Goal: Contribute content: Contribute content

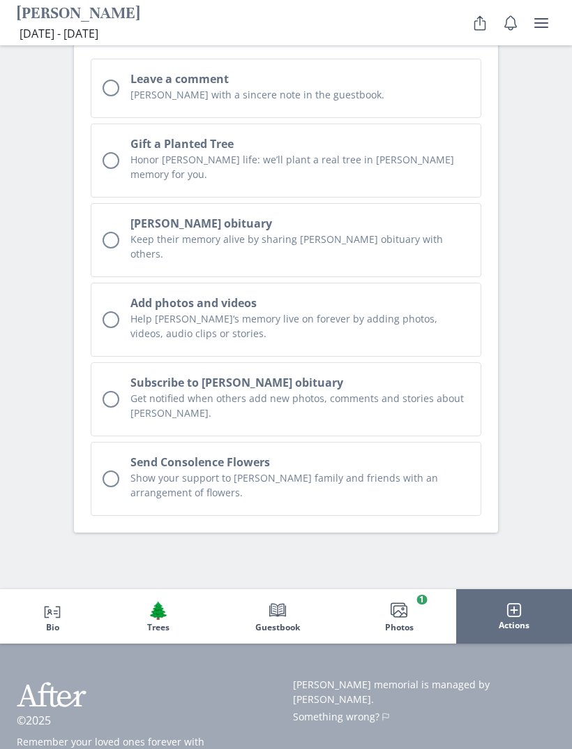
scroll to position [4093, 0]
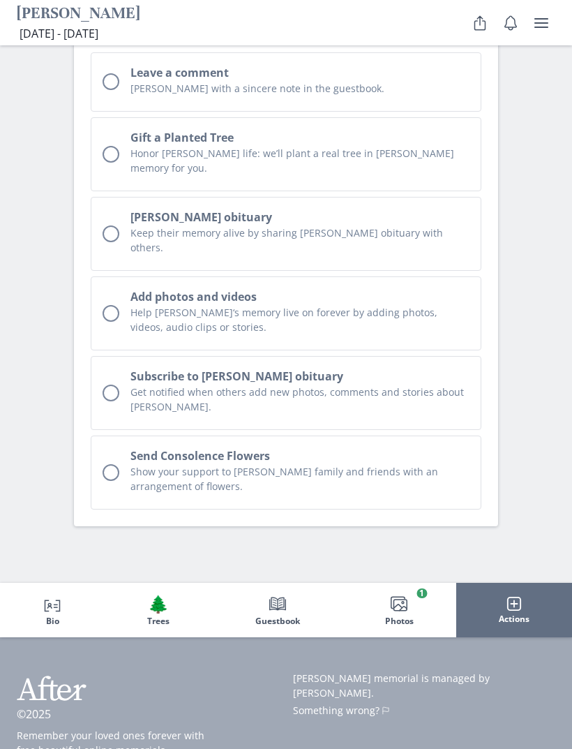
click at [45, 595] on icon "Person profile" at bounding box center [52, 603] width 17 height 17
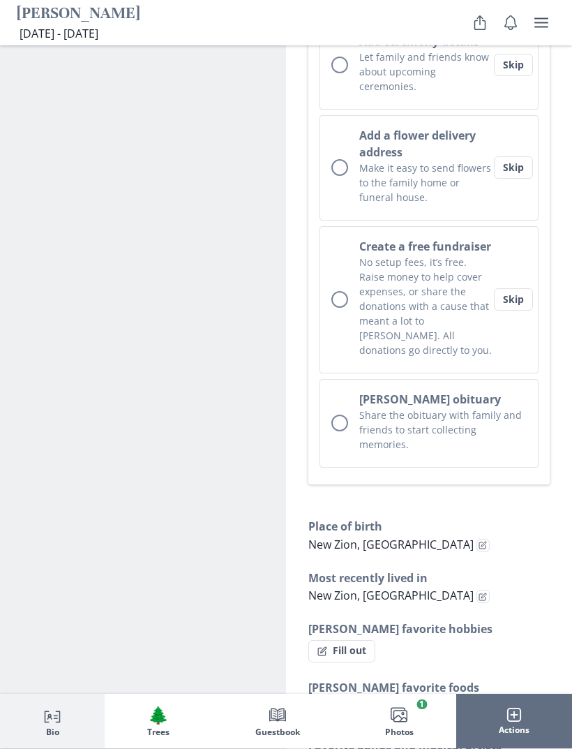
scroll to position [768, 0]
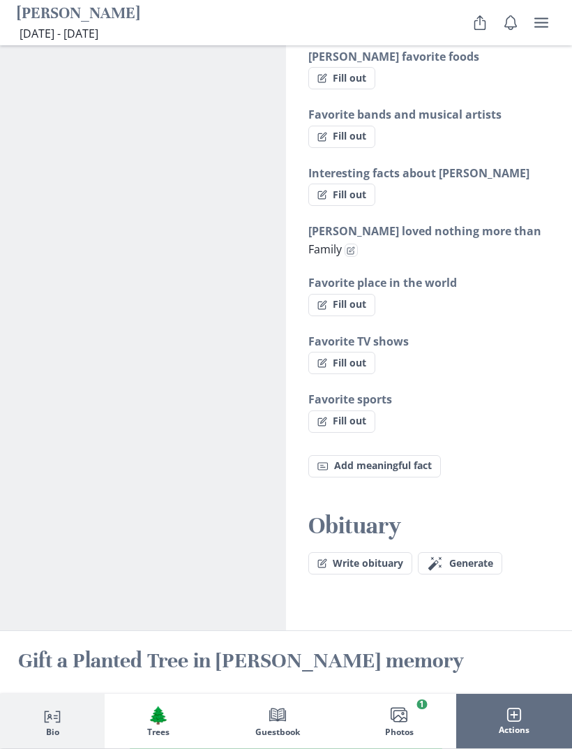
click at [375, 553] on button "Write obituary" at bounding box center [360, 564] width 104 height 22
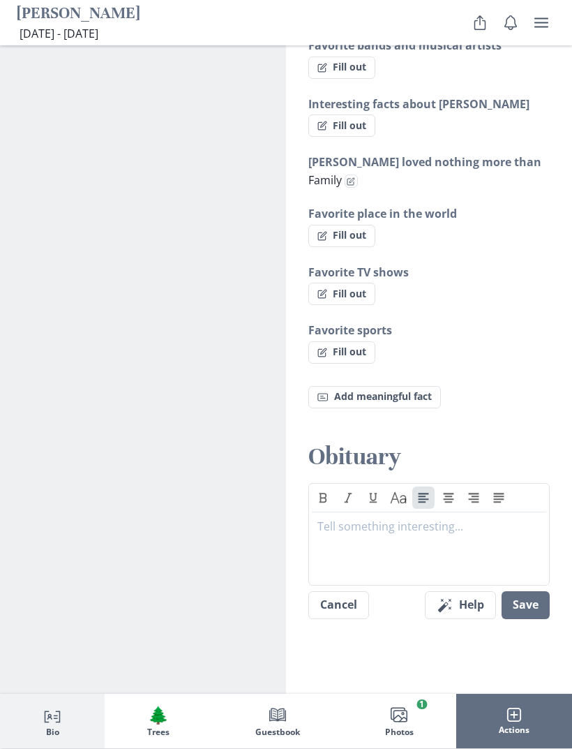
scroll to position [1464, 0]
click at [390, 517] on div at bounding box center [429, 545] width 223 height 56
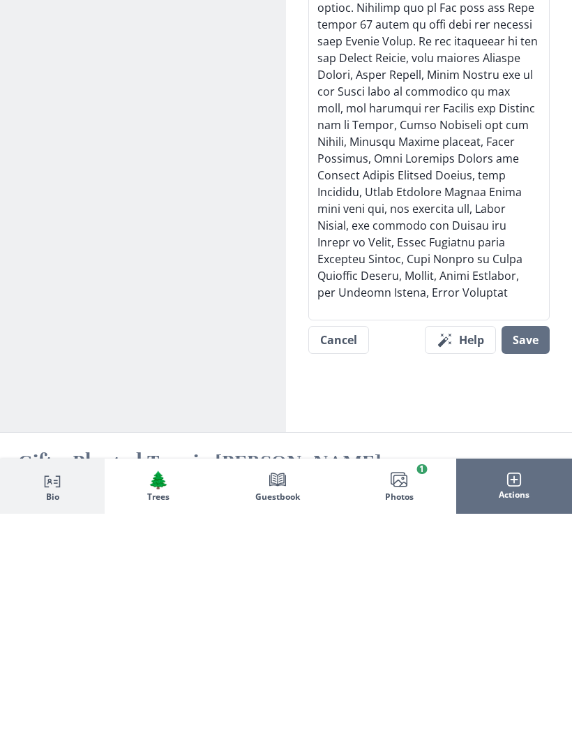
scroll to position [1985, 0]
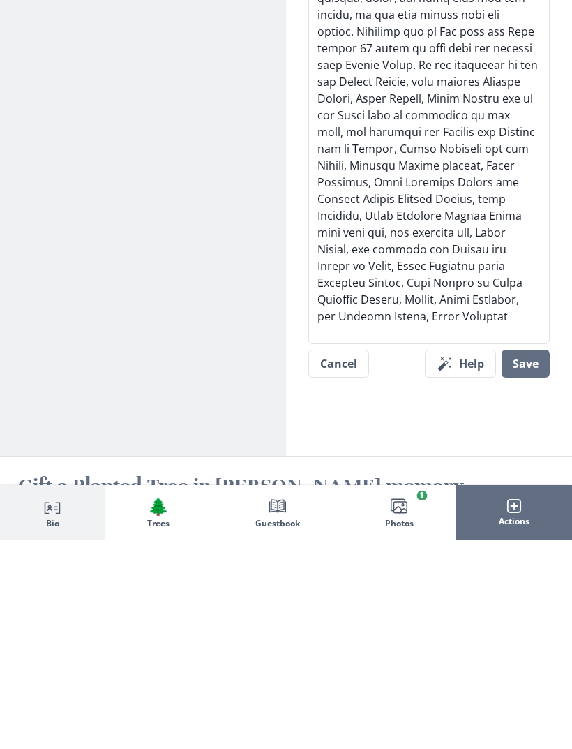
click at [527, 558] on button "Save" at bounding box center [526, 572] width 48 height 28
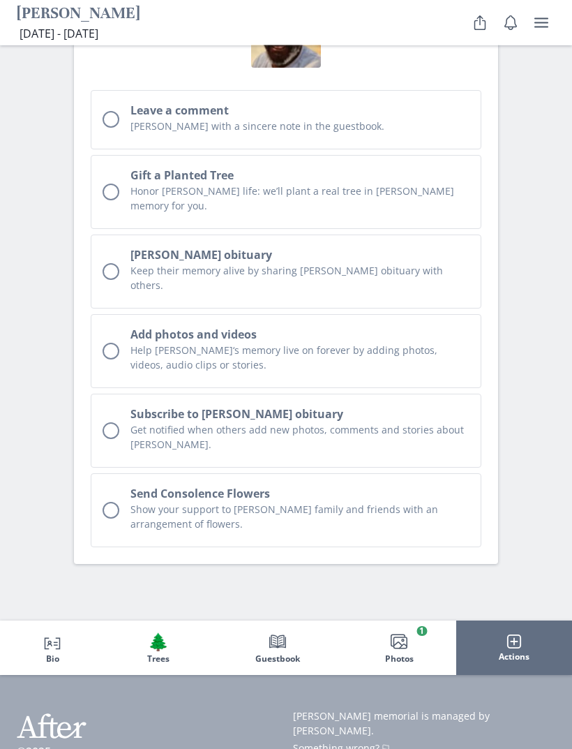
scroll to position [4556, 0]
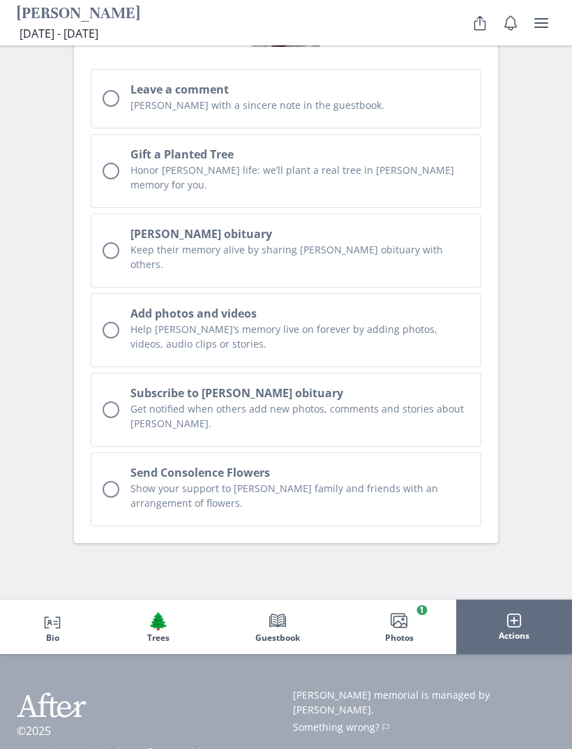
click at [52, 611] on span "Person profile" at bounding box center [53, 621] width 20 height 20
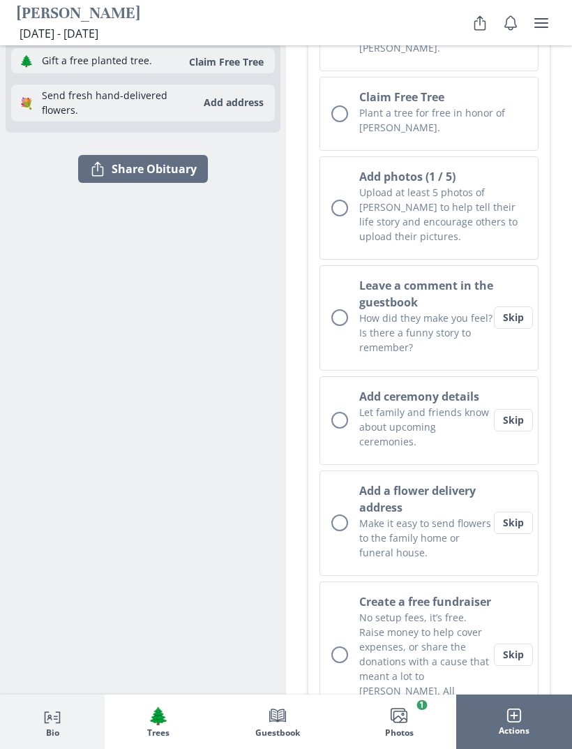
scroll to position [415, 0]
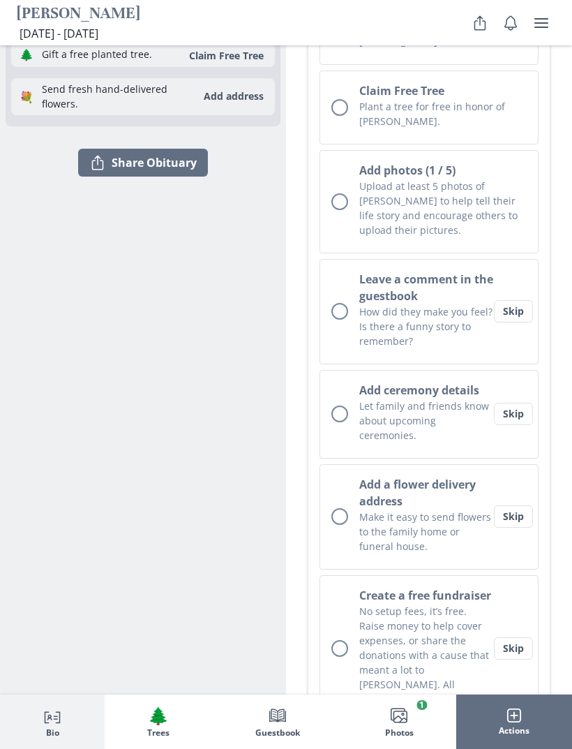
click at [524, 626] on button "Create a free fundraiser No setup fees, it’s free. Raise money to help cover ex…" at bounding box center [429, 648] width 219 height 147
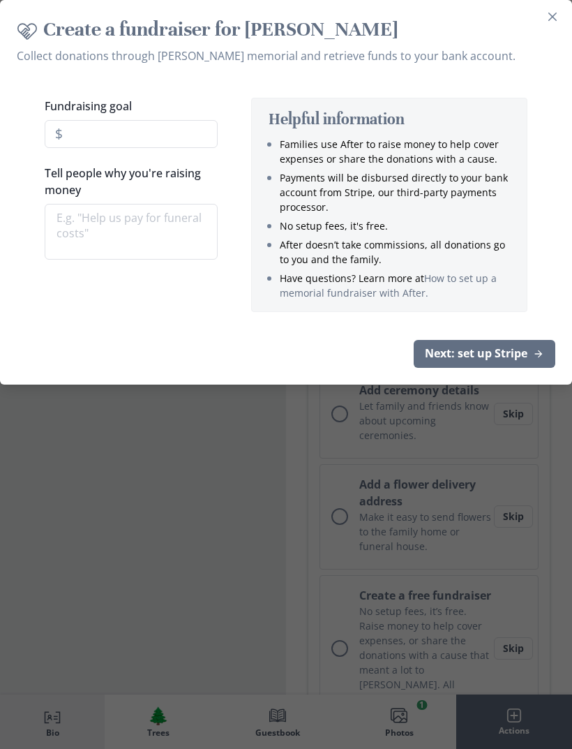
click at [512, 361] on button "Next: set up Stripe" at bounding box center [485, 354] width 142 height 28
click at [553, 13] on icon "Close" at bounding box center [553, 17] width 8 height 8
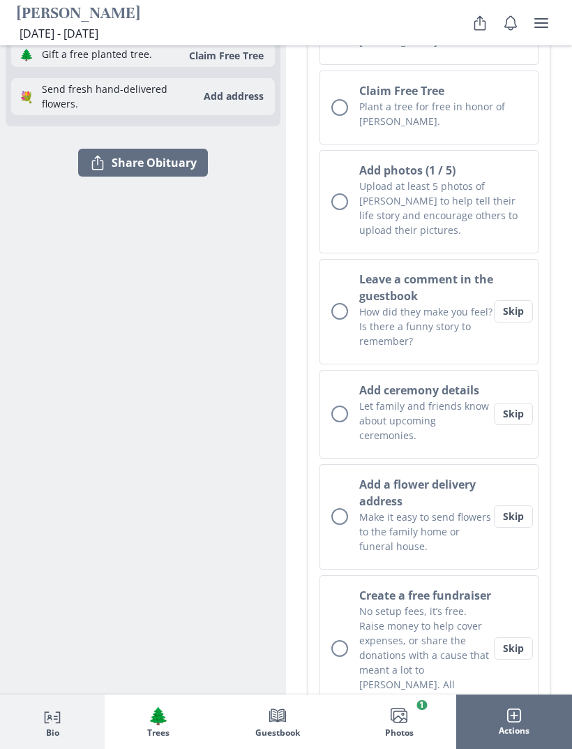
click at [526, 637] on button "Skip" at bounding box center [513, 648] width 39 height 22
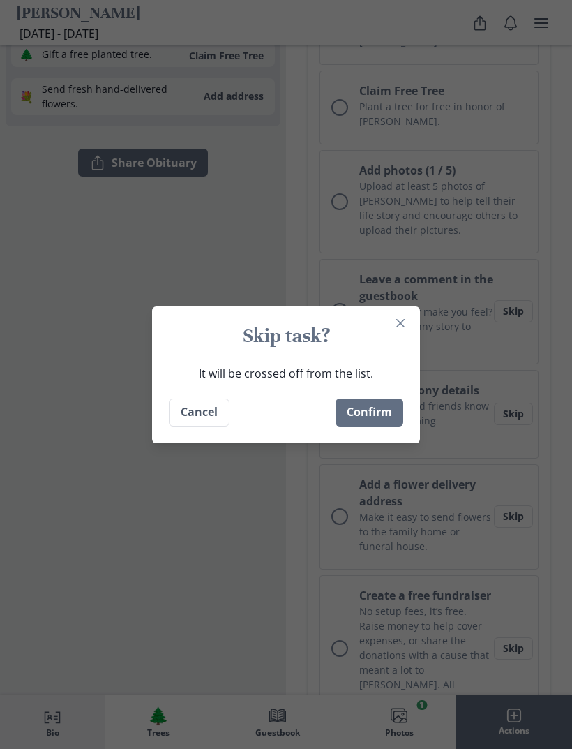
click at [392, 426] on button "Confirm" at bounding box center [370, 413] width 68 height 28
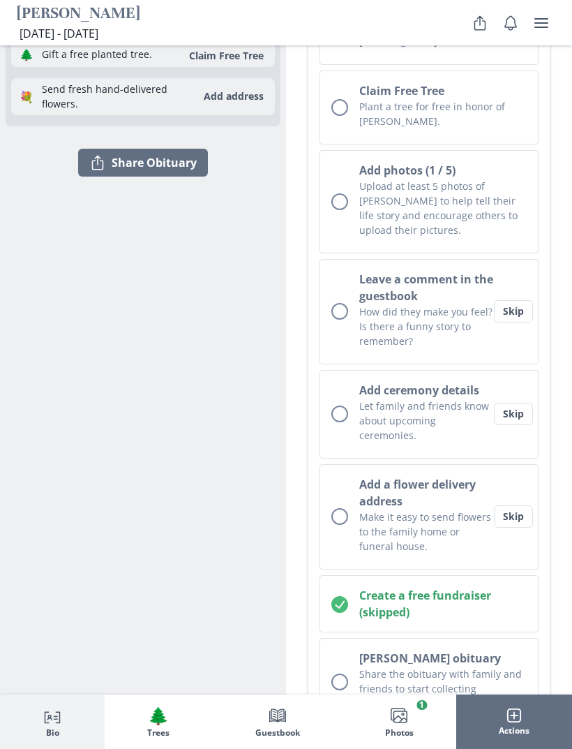
click at [519, 505] on button "Skip" at bounding box center [513, 516] width 39 height 22
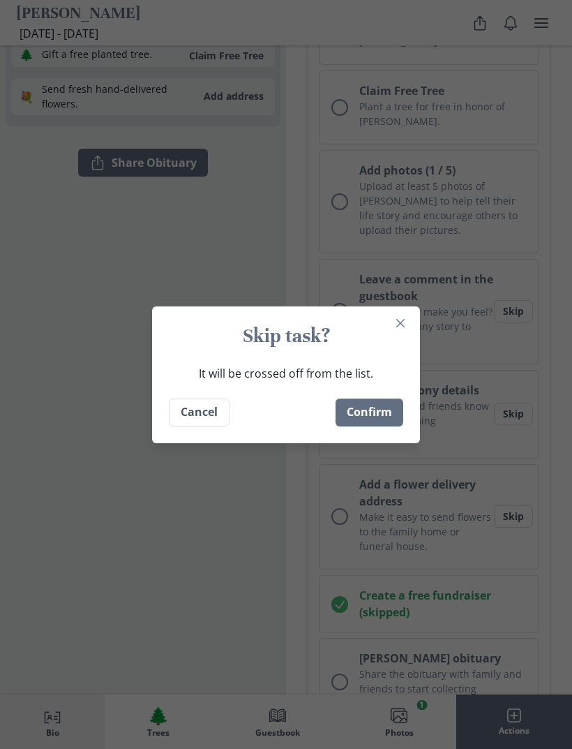
click at [385, 426] on button "Confirm" at bounding box center [370, 413] width 68 height 28
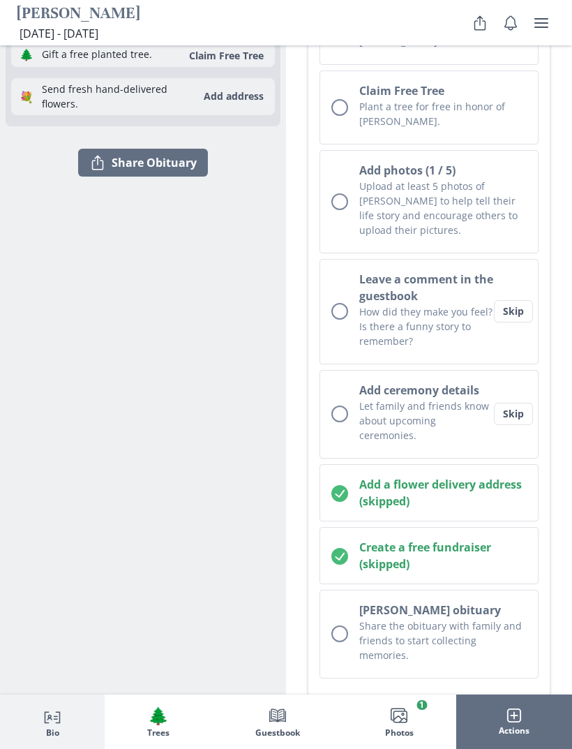
click at [528, 403] on button "Skip" at bounding box center [513, 414] width 39 height 22
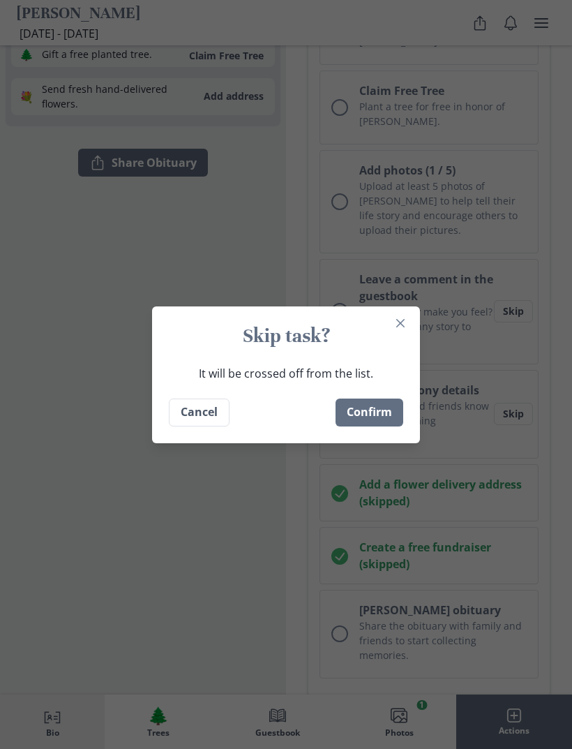
click at [378, 426] on button "Confirm" at bounding box center [370, 413] width 68 height 28
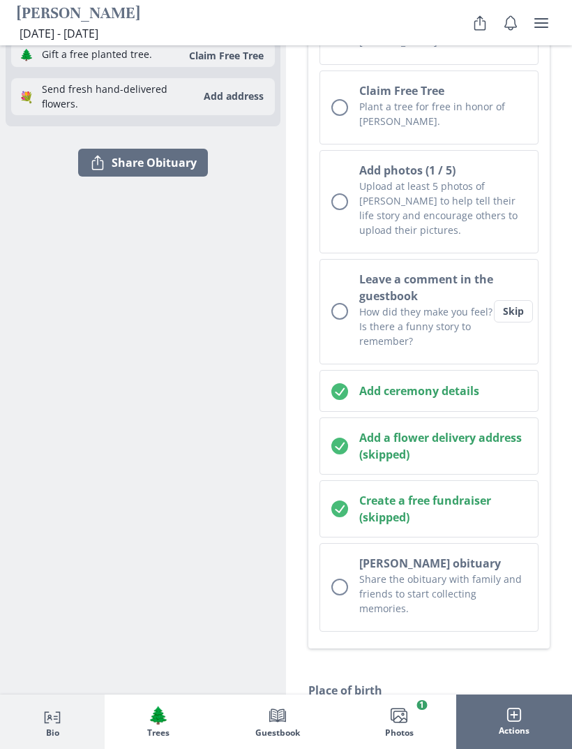
click at [518, 300] on button "Skip" at bounding box center [513, 311] width 39 height 22
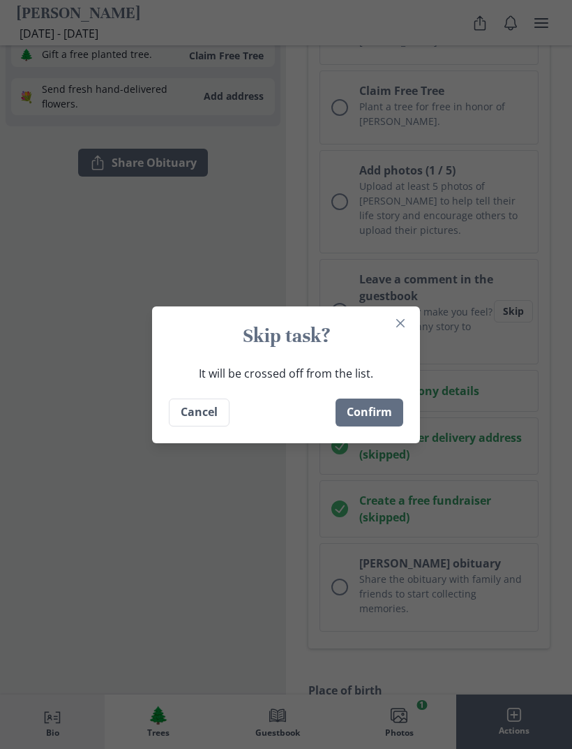
click at [403, 426] on button "Confirm" at bounding box center [370, 413] width 68 height 28
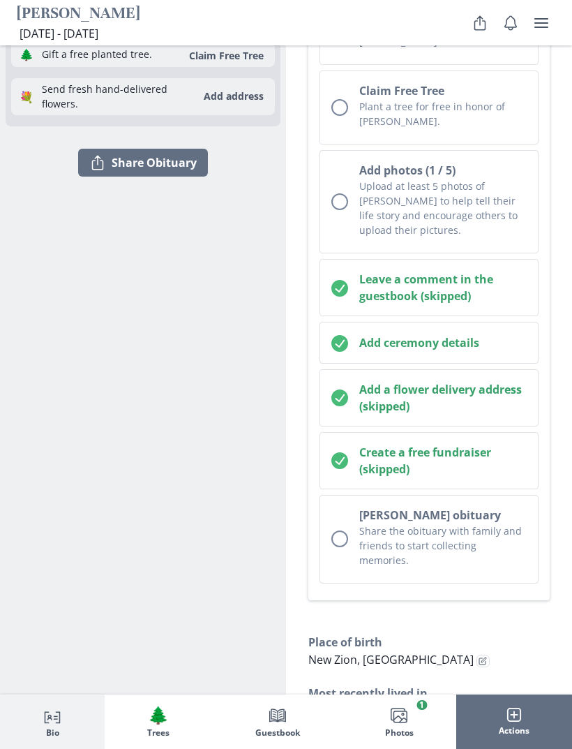
click at [348, 193] on div "Onboarding checklist" at bounding box center [340, 201] width 17 height 17
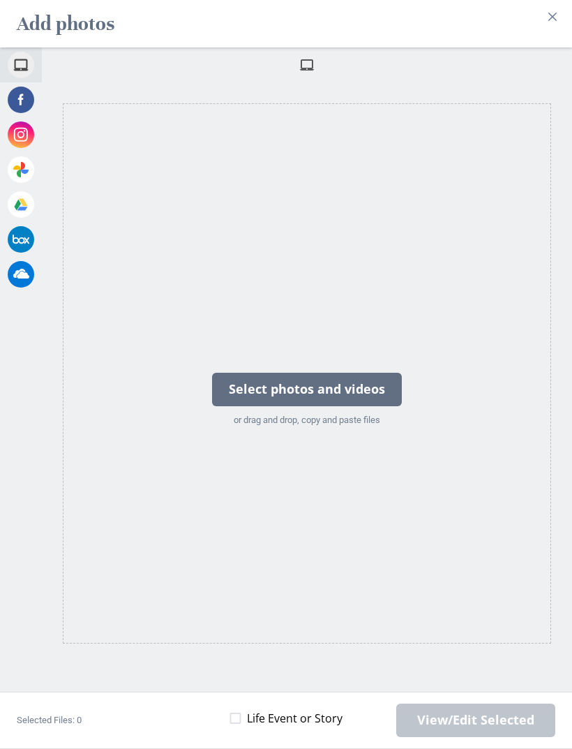
click at [315, 727] on span "Life Event or Story" at bounding box center [295, 718] width 96 height 17
click at [230, 719] on input "Life Event or Story" at bounding box center [230, 718] width 1 height 1
checkbox input "true"
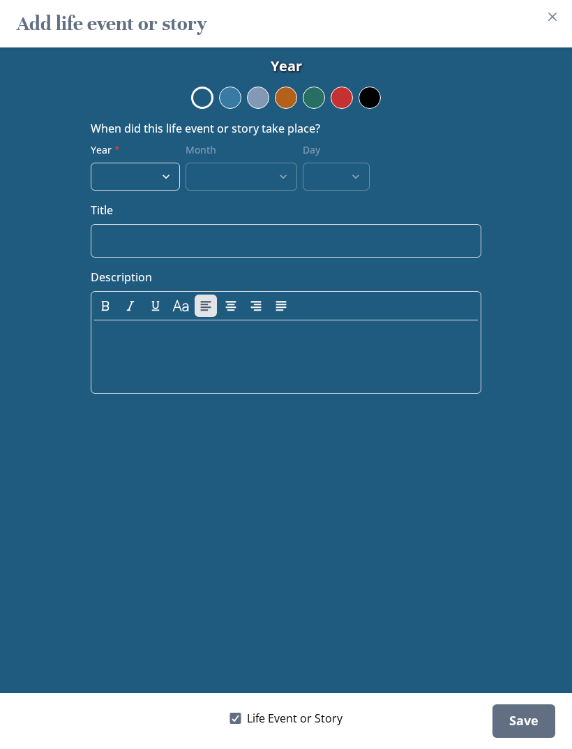
click at [348, 105] on button "Color Persian Red" at bounding box center [342, 98] width 22 height 22
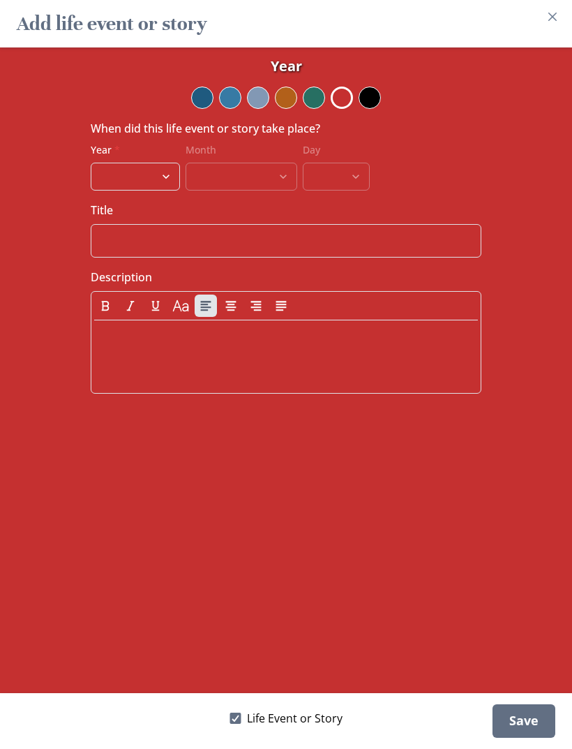
click at [549, 24] on button "Close" at bounding box center [553, 17] width 22 height 22
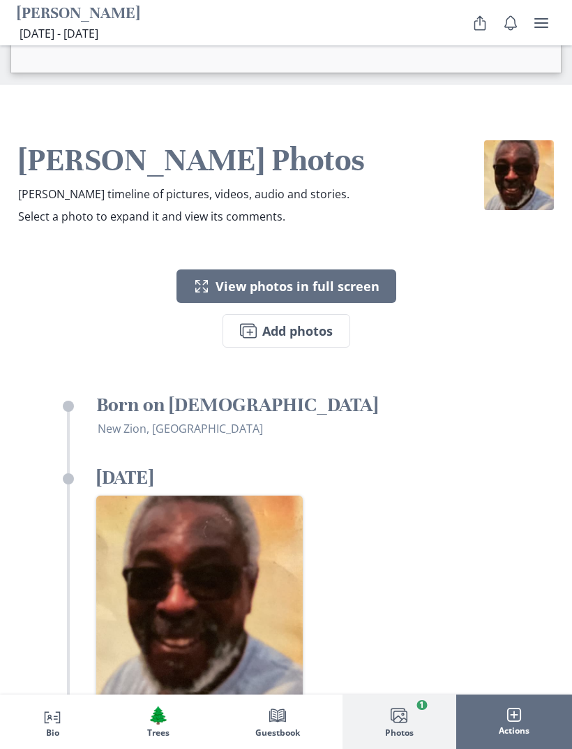
scroll to position [3225, 0]
